Goal: Transaction & Acquisition: Purchase product/service

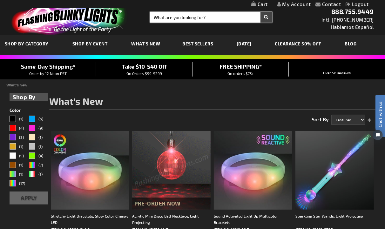
click at [199, 18] on input "Search" at bounding box center [211, 17] width 122 height 11
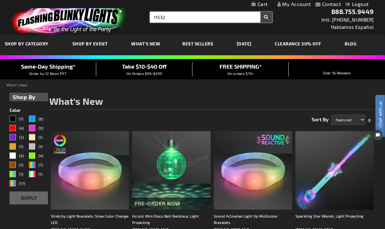
type input "11532"
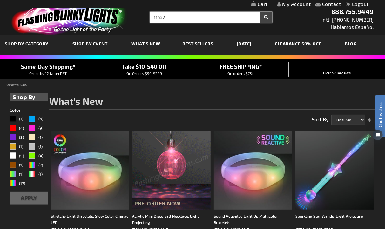
click at [260, 12] on button "Search" at bounding box center [266, 17] width 12 height 11
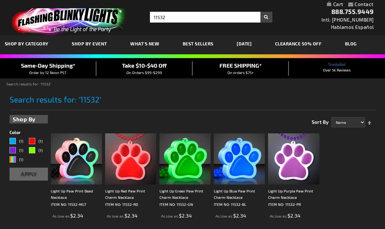
click at [233, 169] on img at bounding box center [239, 158] width 51 height 51
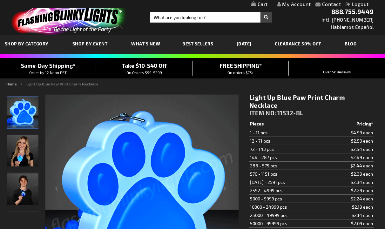
click at [281, 111] on span "11532-BL" at bounding box center [290, 112] width 26 height 7
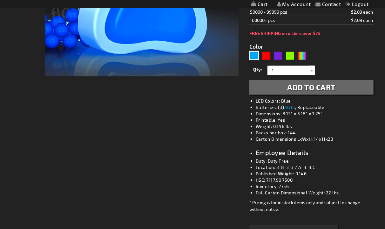
click at [283, 169] on li "Location: 3-8-3-3 / A-B-B,C" at bounding box center [318, 167] width 124 height 6
click at [82, 164] on div "Checkout as a new customer Creating an account has many benefits: See order and…" at bounding box center [193, 170] width 372 height 587
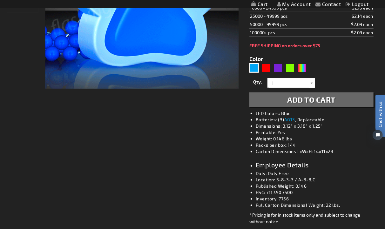
scroll to position [211, 0]
